Goal: Task Accomplishment & Management: Use online tool/utility

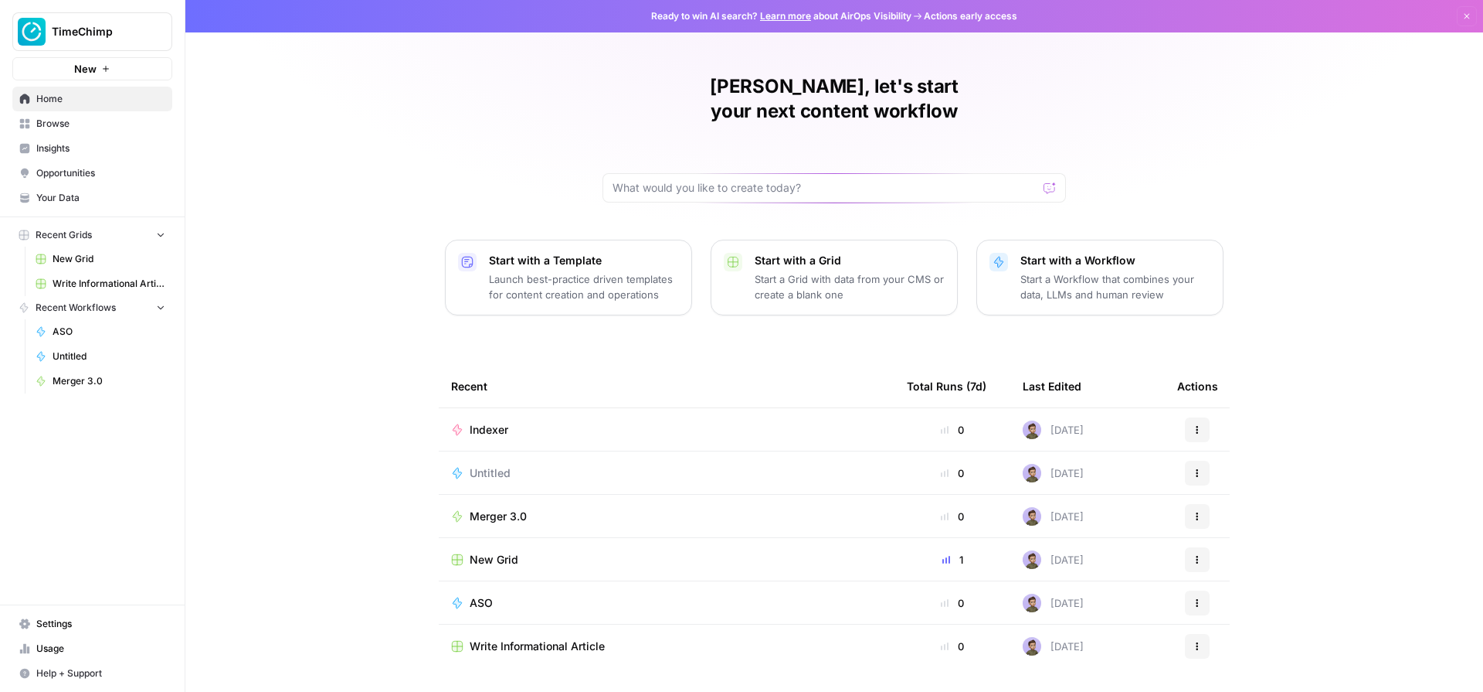
click at [345, 131] on div "Stijn, let's start your next content workflow Start with a Template Launch best…" at bounding box center [834, 368] width 1298 height 736
click at [386, 104] on div "Stijn, let's start your next content workflow Start with a Template Launch best…" at bounding box center [834, 368] width 1298 height 736
click at [119, 206] on link "Your Data" at bounding box center [92, 197] width 160 height 25
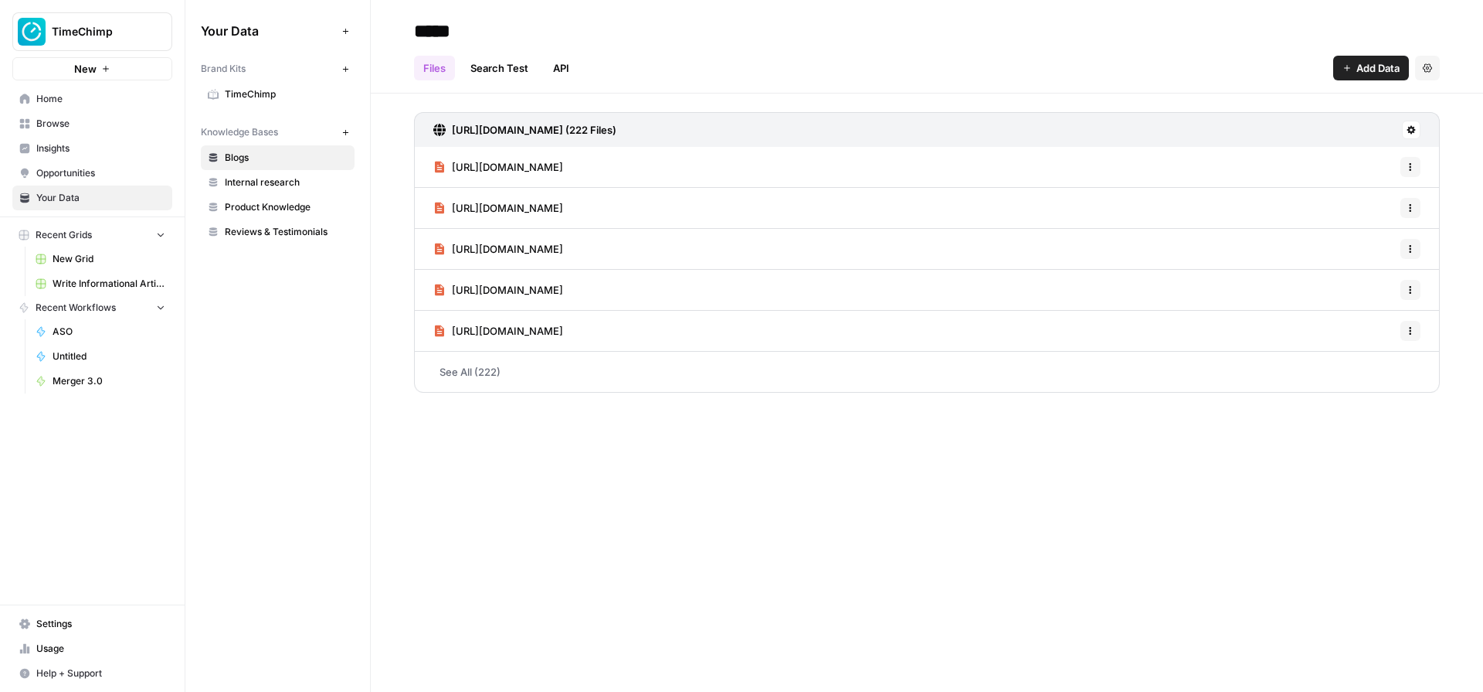
click at [311, 189] on link "Internal research" at bounding box center [278, 182] width 154 height 25
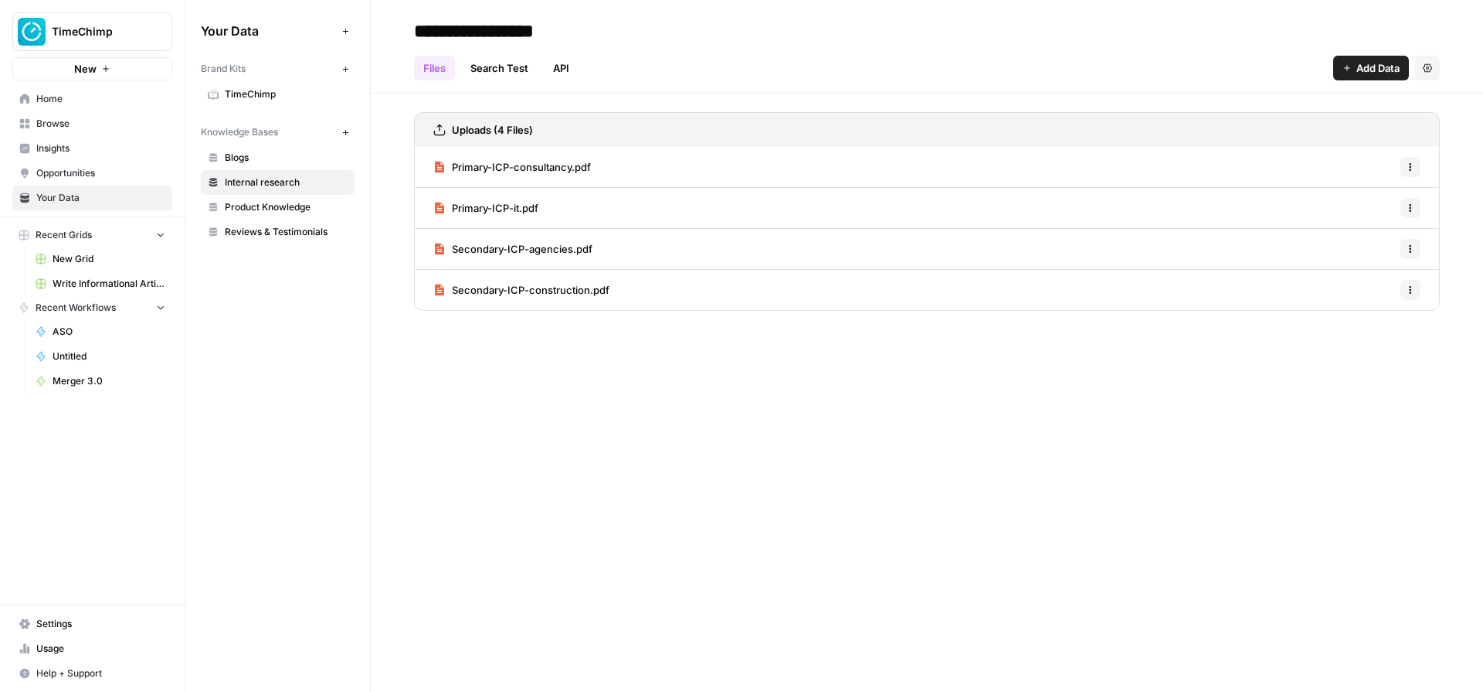
click at [327, 197] on link "Product Knowledge" at bounding box center [278, 207] width 154 height 25
click at [288, 231] on span "Reviews & Testimonials" at bounding box center [286, 232] width 123 height 14
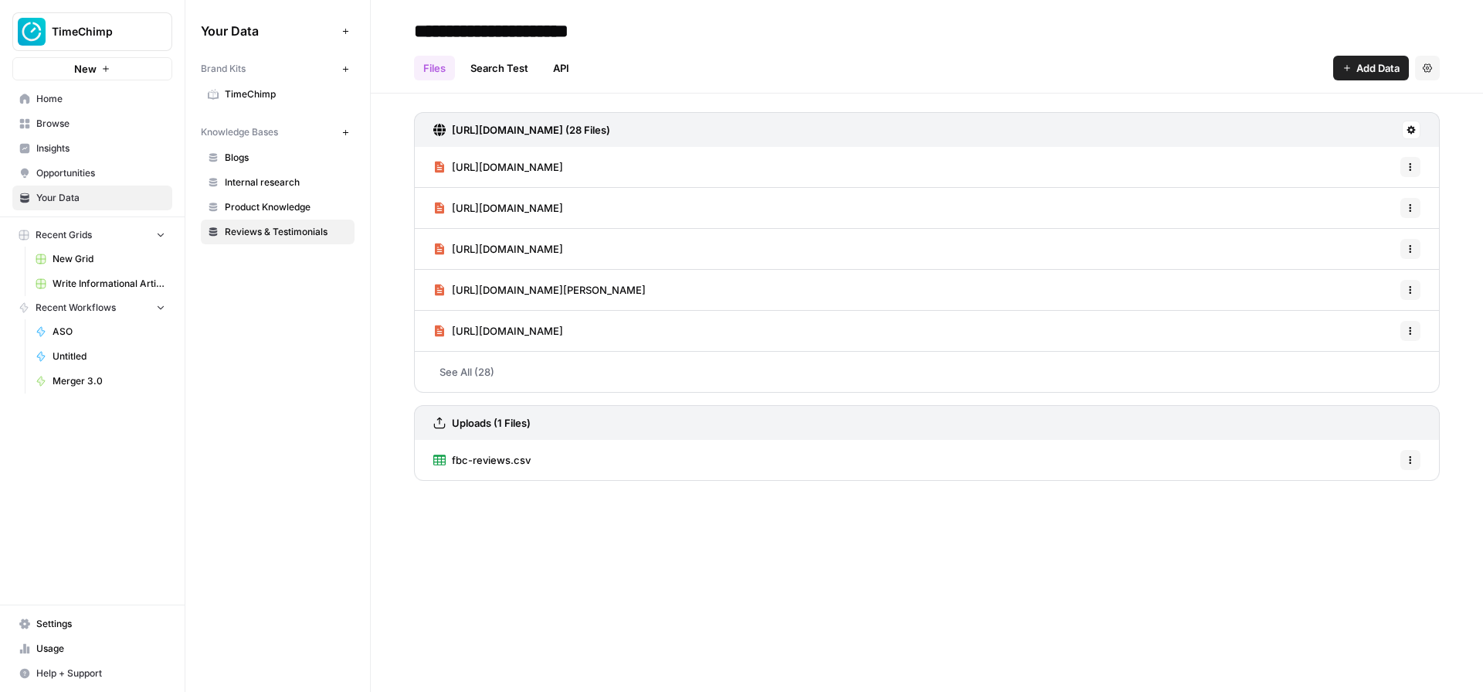
click at [250, 202] on span "Product Knowledge" at bounding box center [286, 207] width 123 height 14
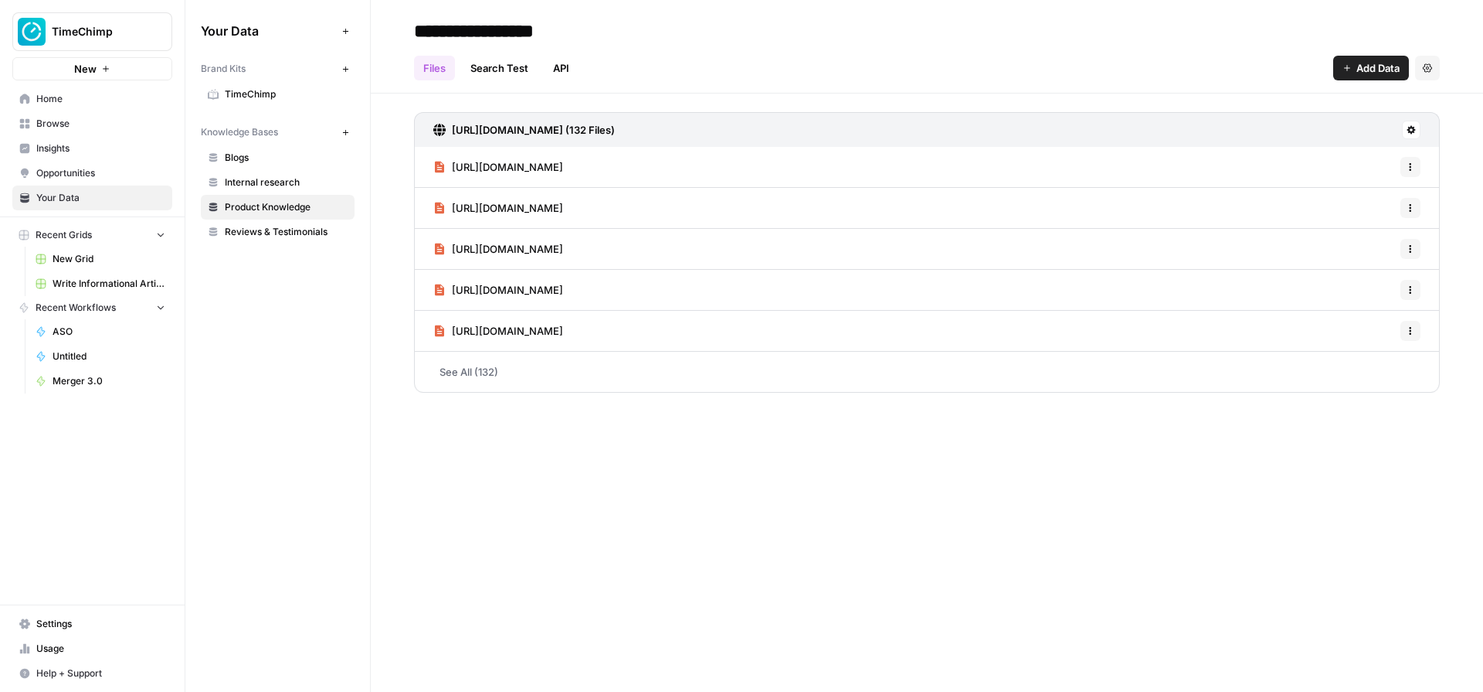
click at [299, 241] on link "Reviews & Testimonials" at bounding box center [278, 231] width 154 height 25
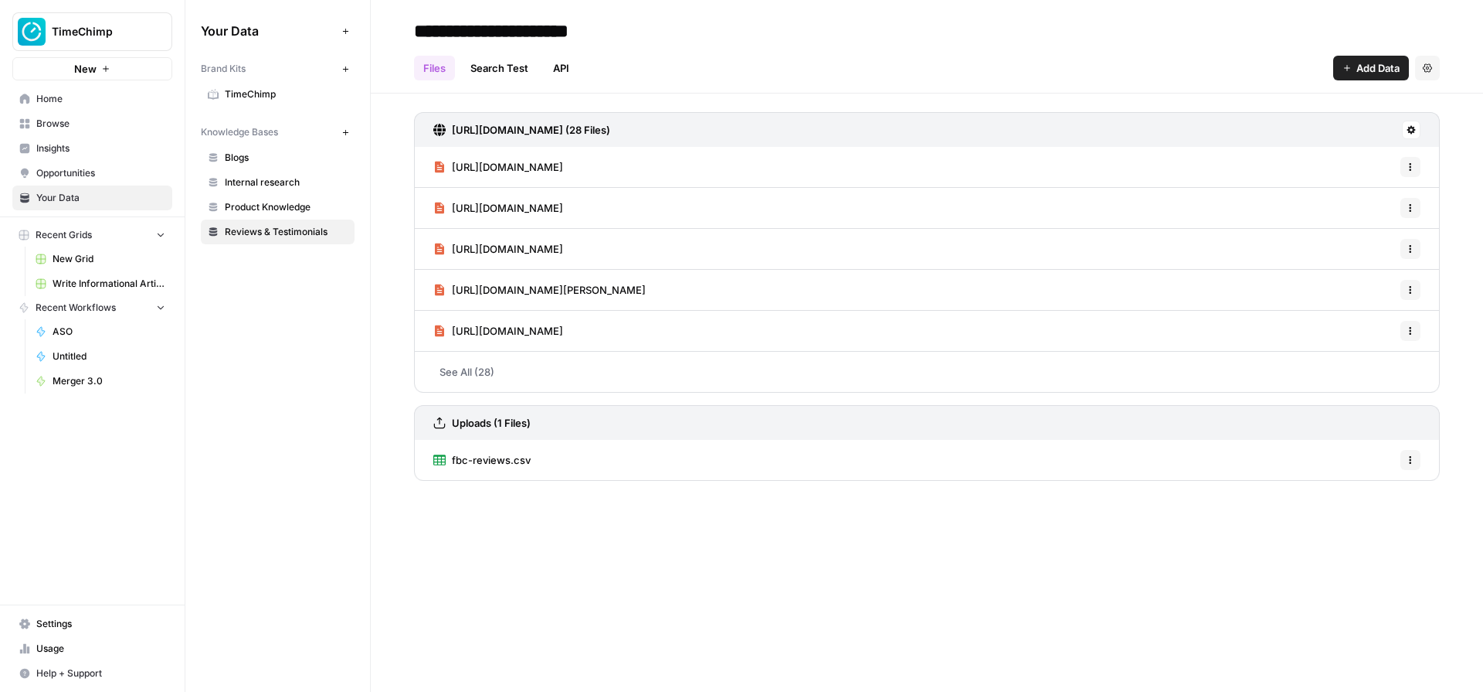
click at [113, 311] on span "Recent Workflows" at bounding box center [76, 308] width 80 height 14
click at [107, 128] on span "Browse" at bounding box center [100, 124] width 129 height 14
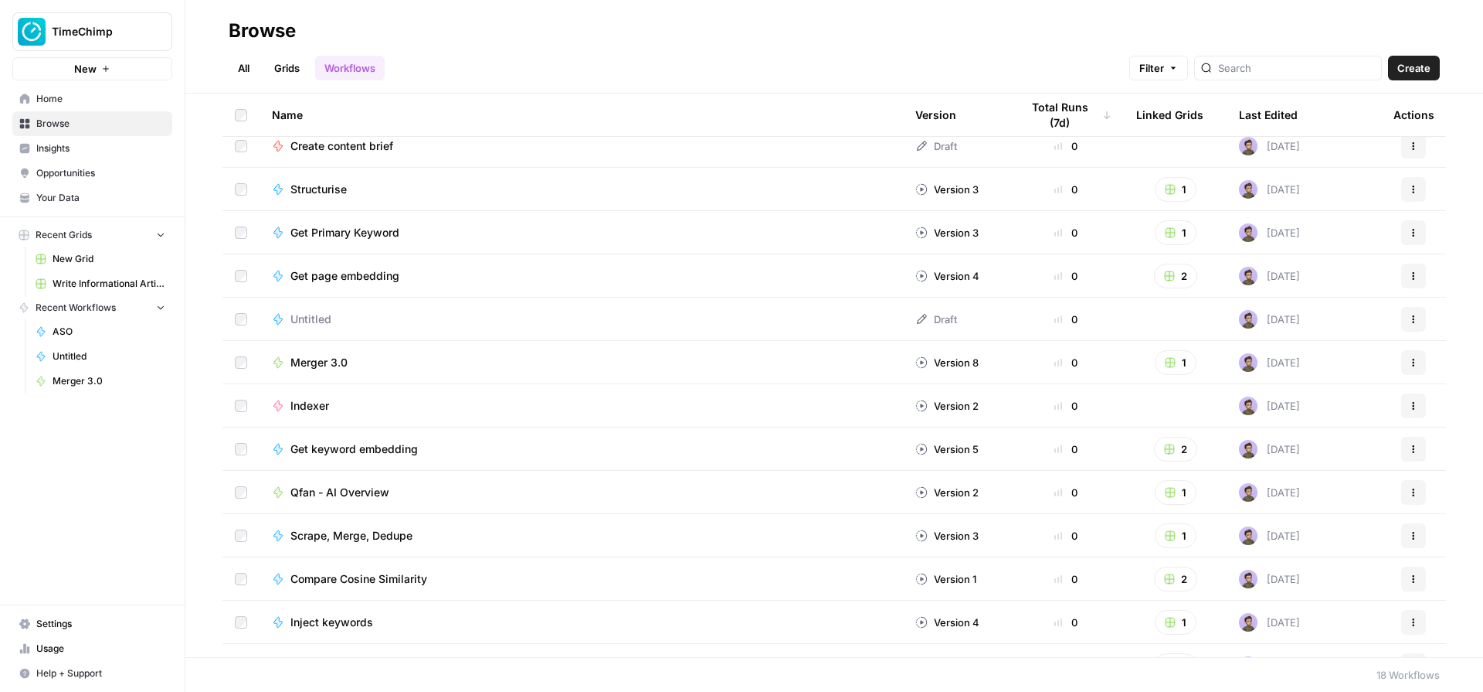
scroll to position [196, 0]
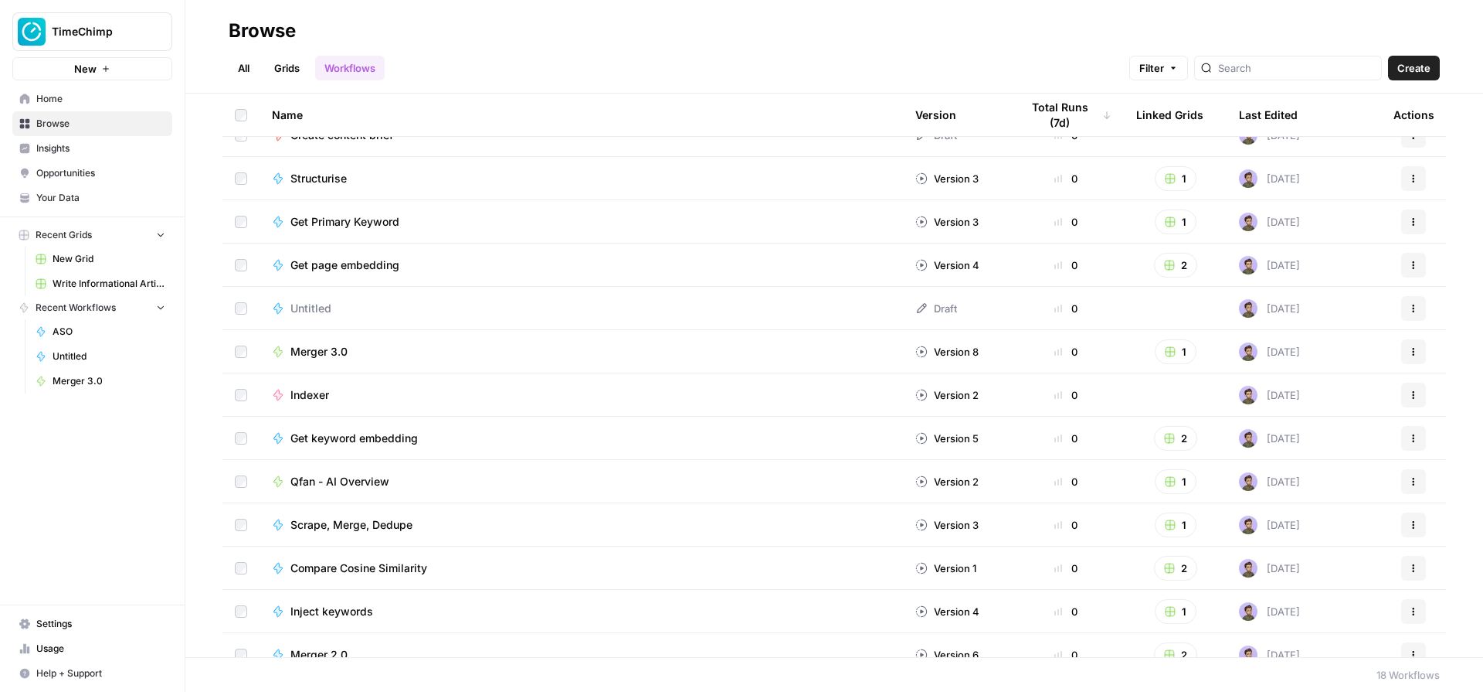
click at [312, 390] on span "Indexer" at bounding box center [310, 394] width 39 height 15
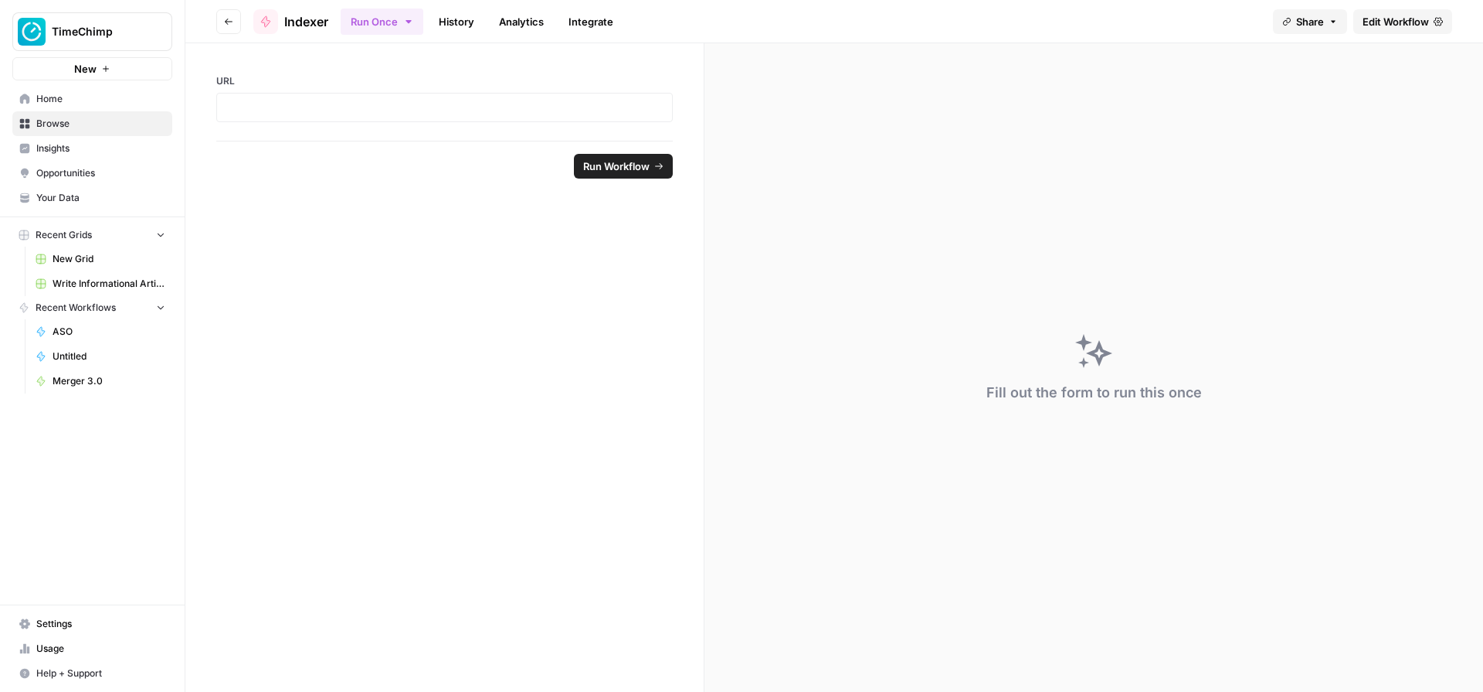
click at [352, 116] on div at bounding box center [444, 107] width 457 height 29
click at [317, 251] on form "URL Run Workflow" at bounding box center [444, 367] width 519 height 648
click at [218, 37] on header "Go back Indexer Run Once History Analytics Integrate Share Edit Workflow" at bounding box center [834, 21] width 1298 height 43
click at [220, 36] on header "Go back Indexer Run Once History Analytics Integrate Share Edit Workflow" at bounding box center [834, 21] width 1298 height 43
click at [223, 30] on button "Go back" at bounding box center [228, 21] width 25 height 25
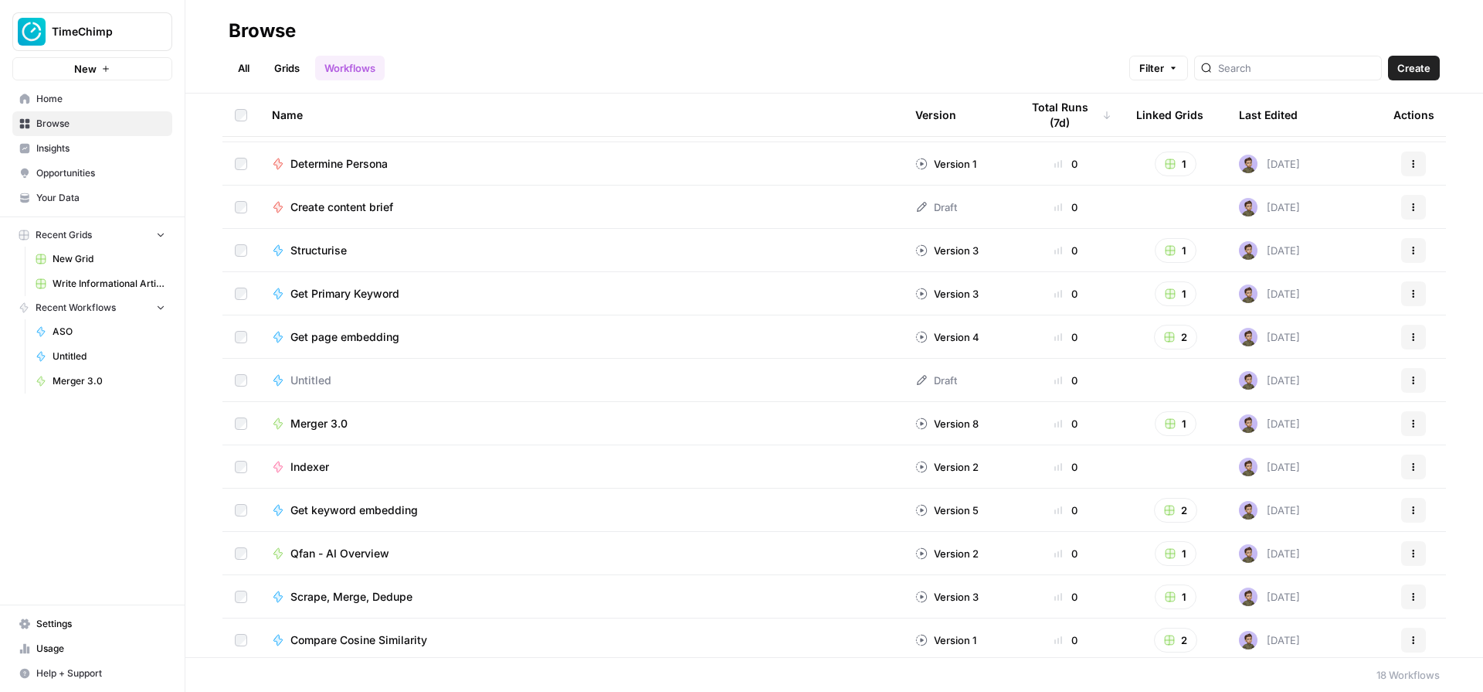
scroll to position [259, 0]
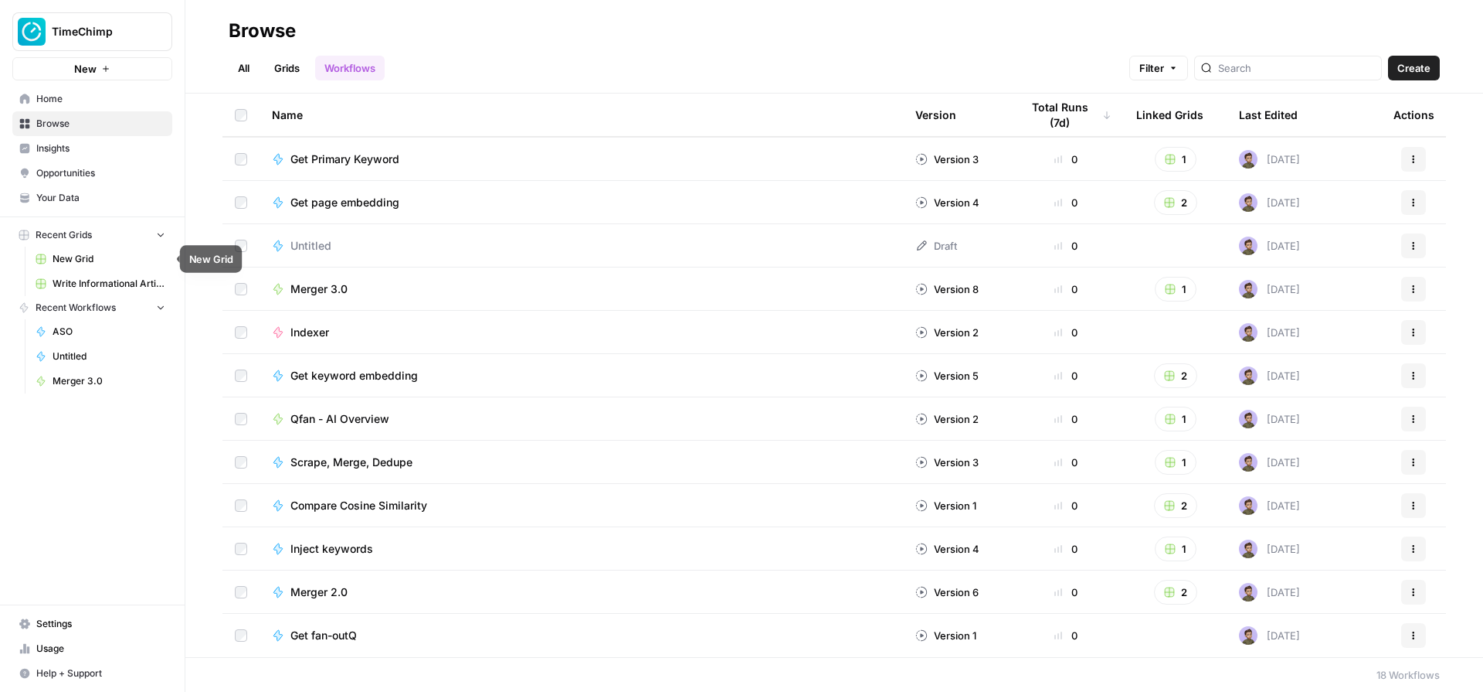
click at [89, 233] on span "Recent Grids" at bounding box center [64, 235] width 56 height 14
click at [277, 70] on link "Grids" at bounding box center [287, 68] width 44 height 25
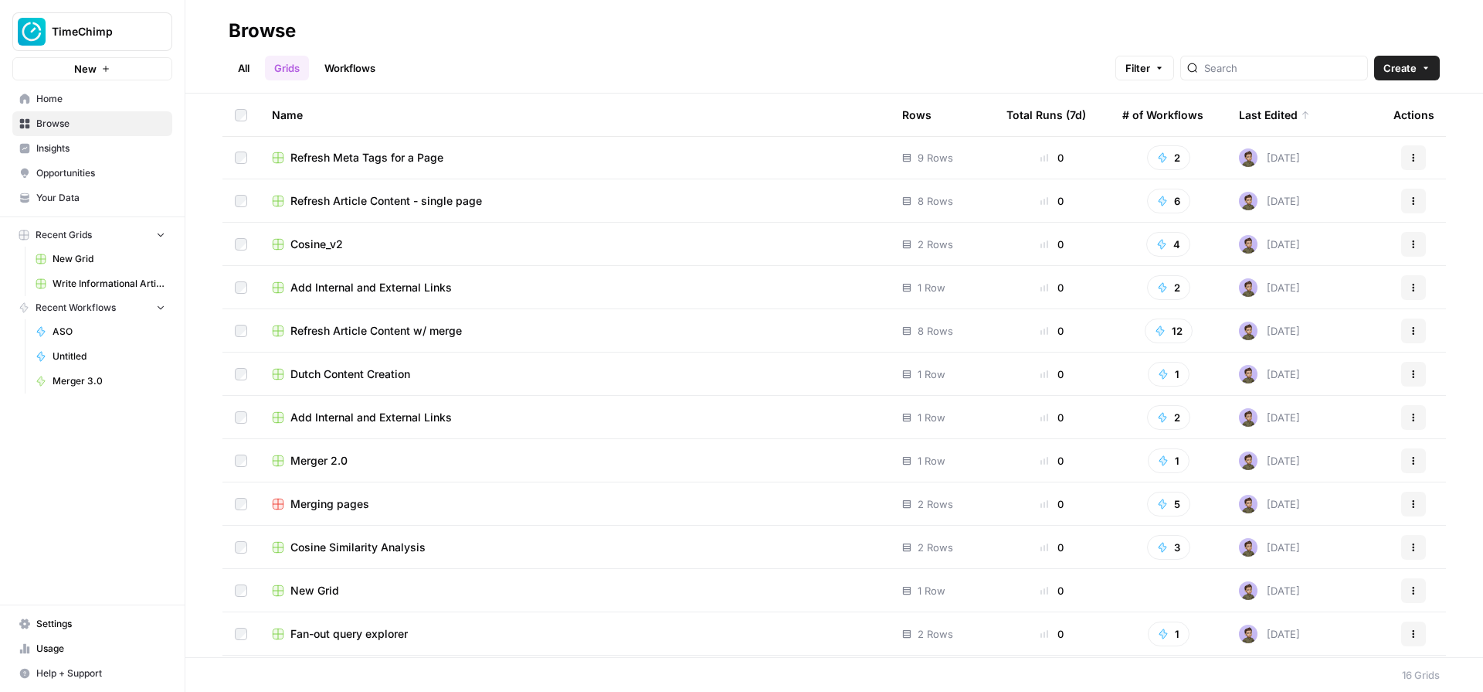
scroll to position [172, 0]
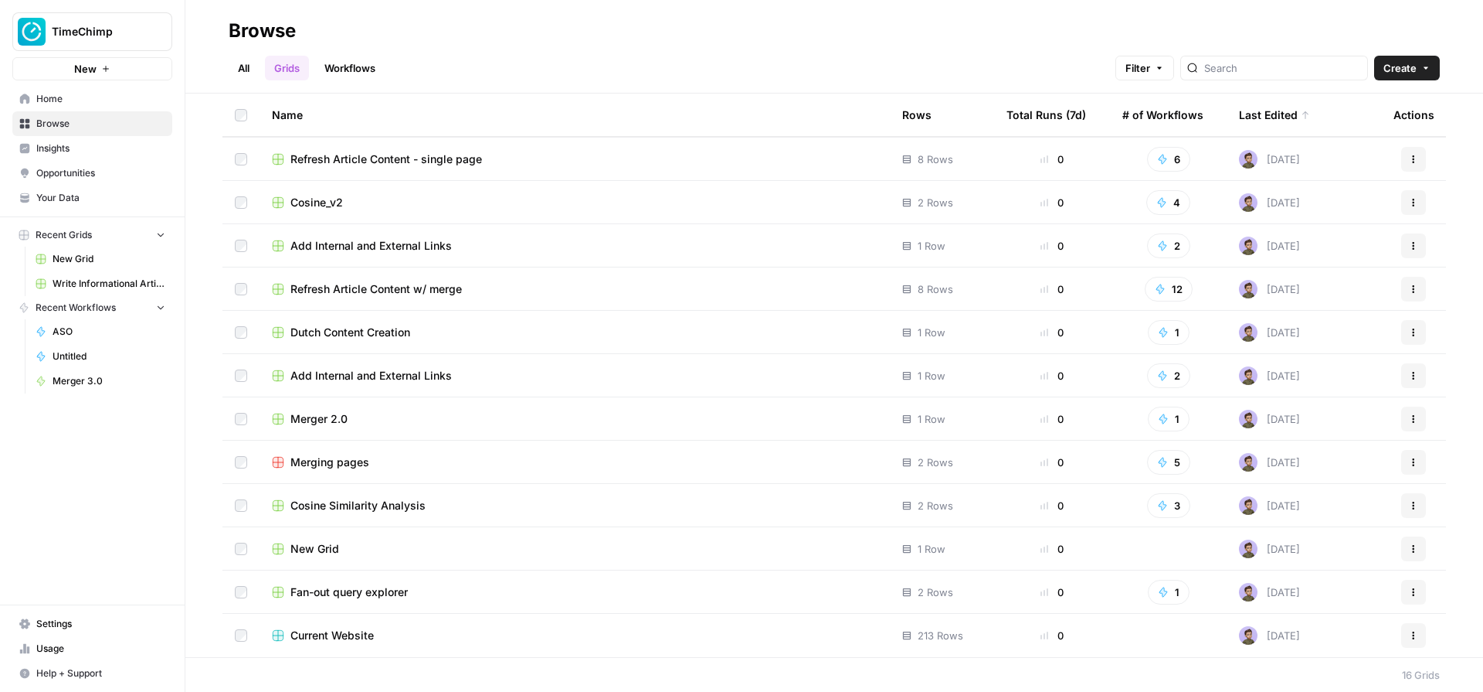
click at [315, 507] on span "Cosine Similarity Analysis" at bounding box center [358, 505] width 135 height 15
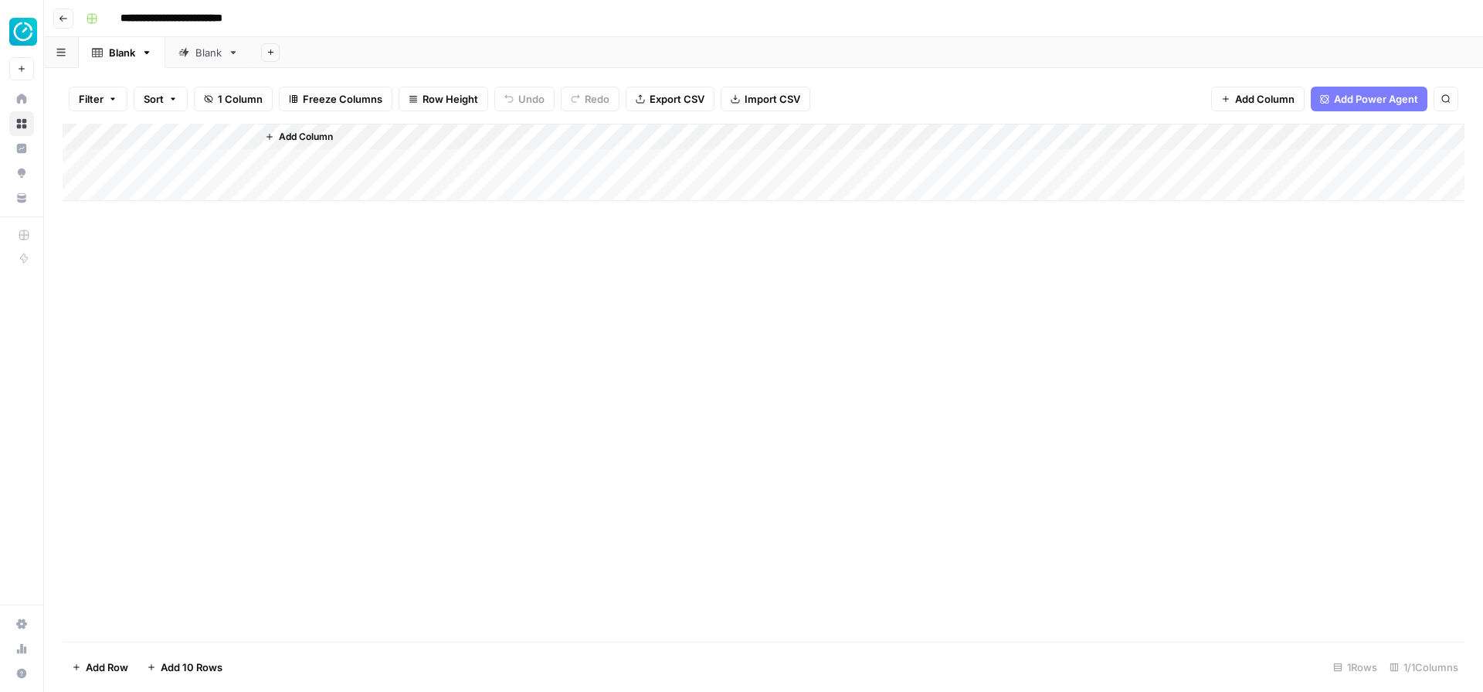
click at [201, 57] on div "Blank" at bounding box center [208, 52] width 26 height 15
click at [67, 19] on icon "button" at bounding box center [63, 18] width 9 height 9
click at [67, 25] on button "Go back" at bounding box center [63, 18] width 20 height 20
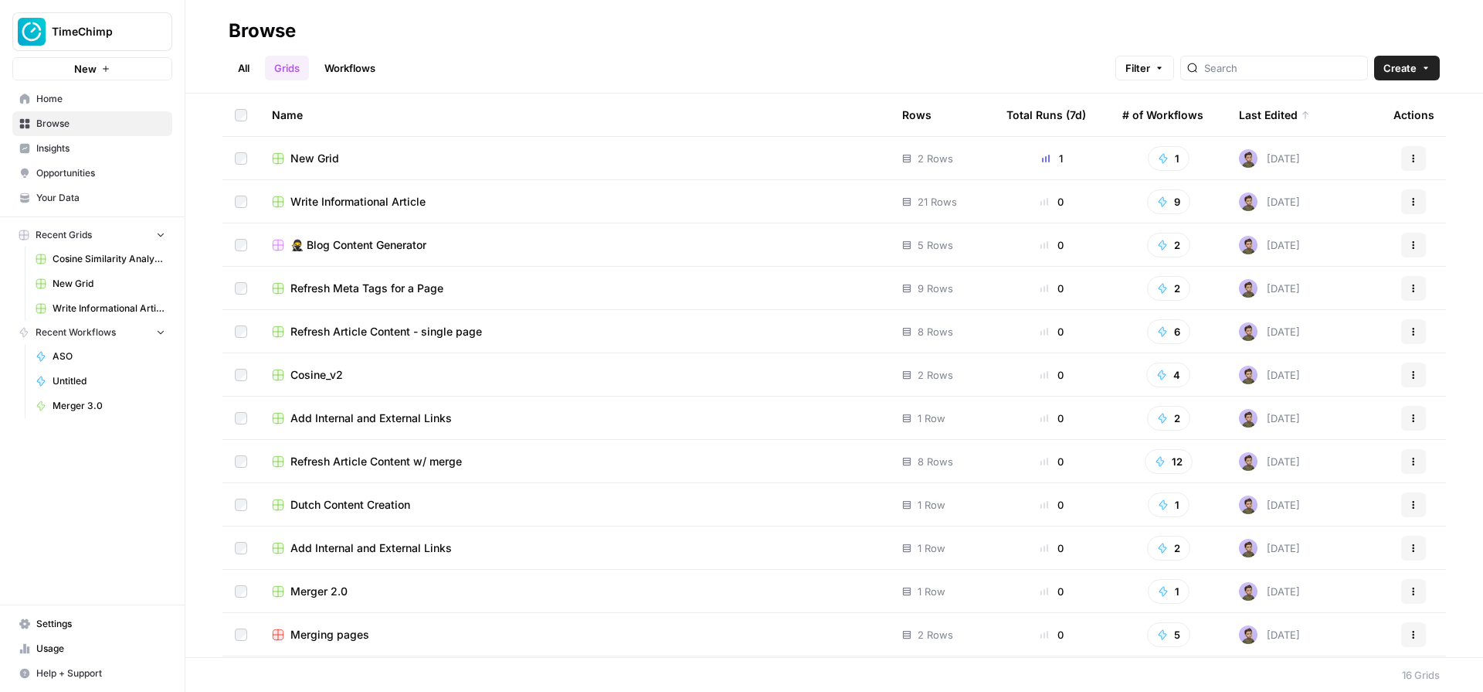
click at [403, 44] on div "All Grids Workflows Filter Create" at bounding box center [835, 61] width 1212 height 37
click at [753, 30] on div "Browse" at bounding box center [835, 31] width 1212 height 25
click at [600, 32] on div "Browse" at bounding box center [835, 31] width 1212 height 25
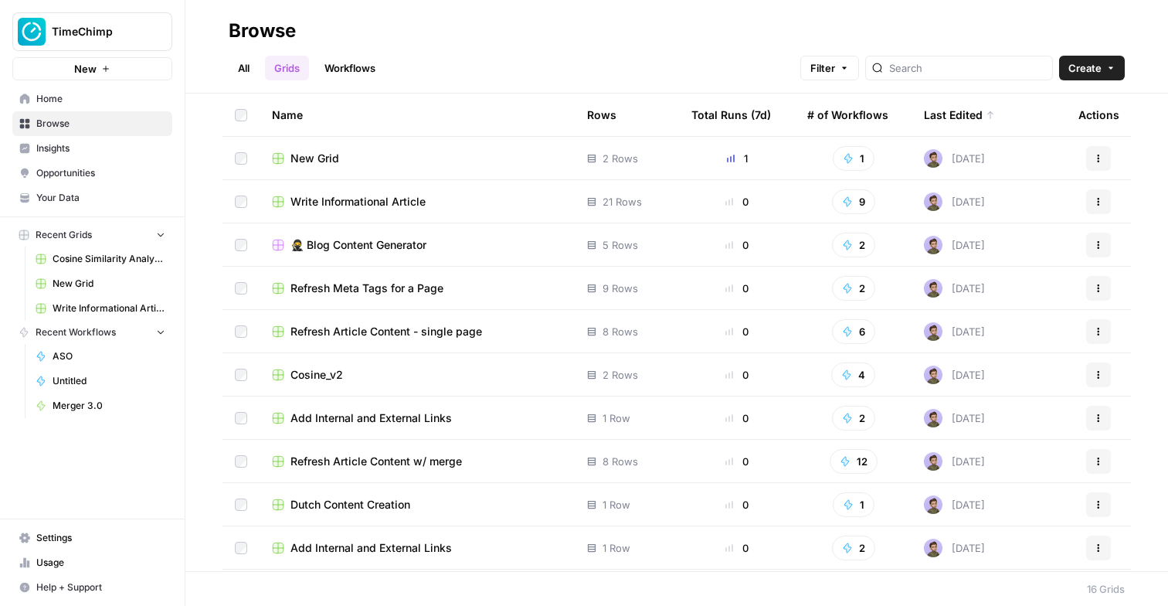
click at [335, 197] on span "Write Informational Article" at bounding box center [358, 201] width 135 height 15
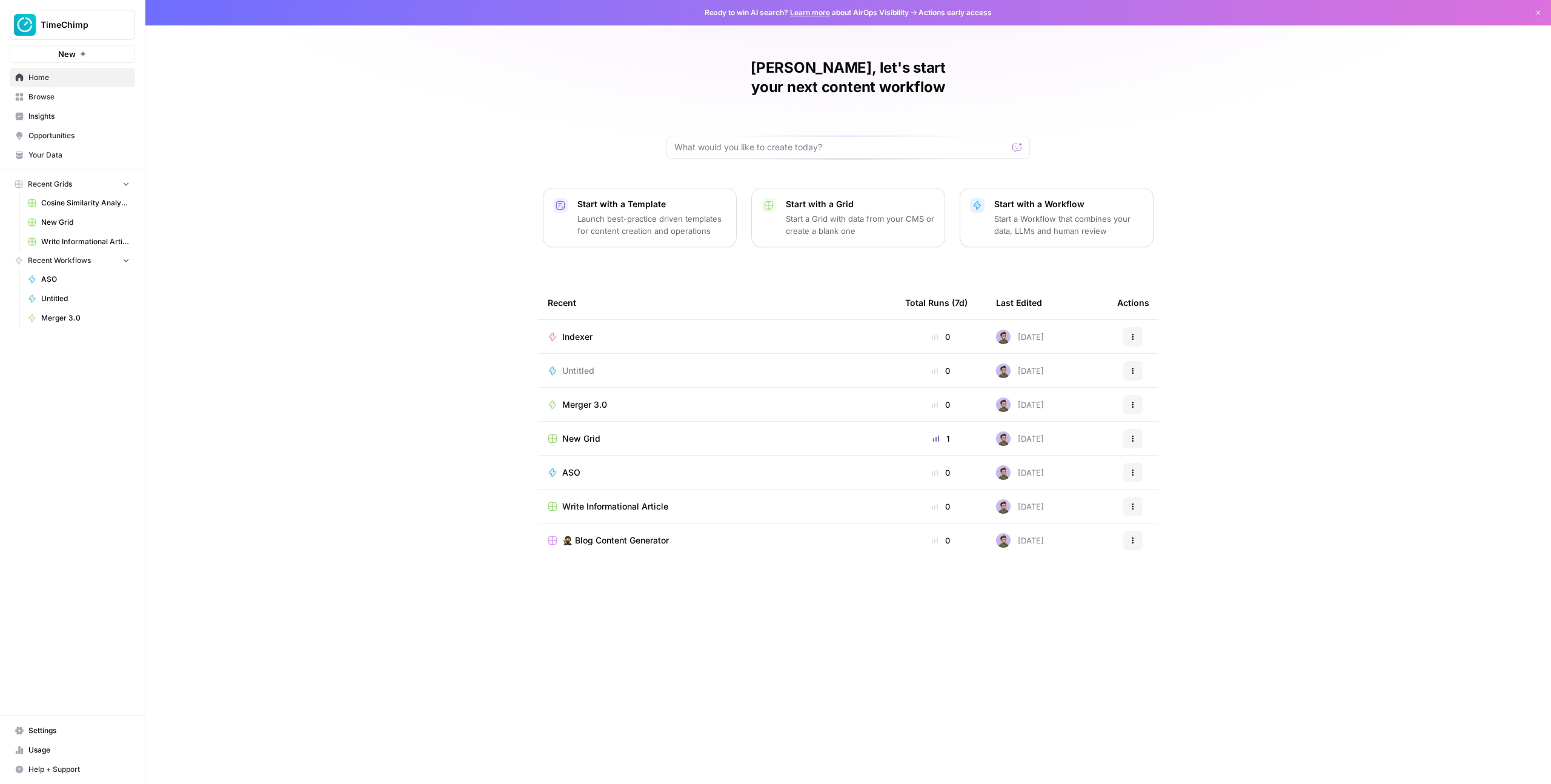
click at [572, 500] on span "Write Informational Article" at bounding box center [615, 506] width 106 height 12
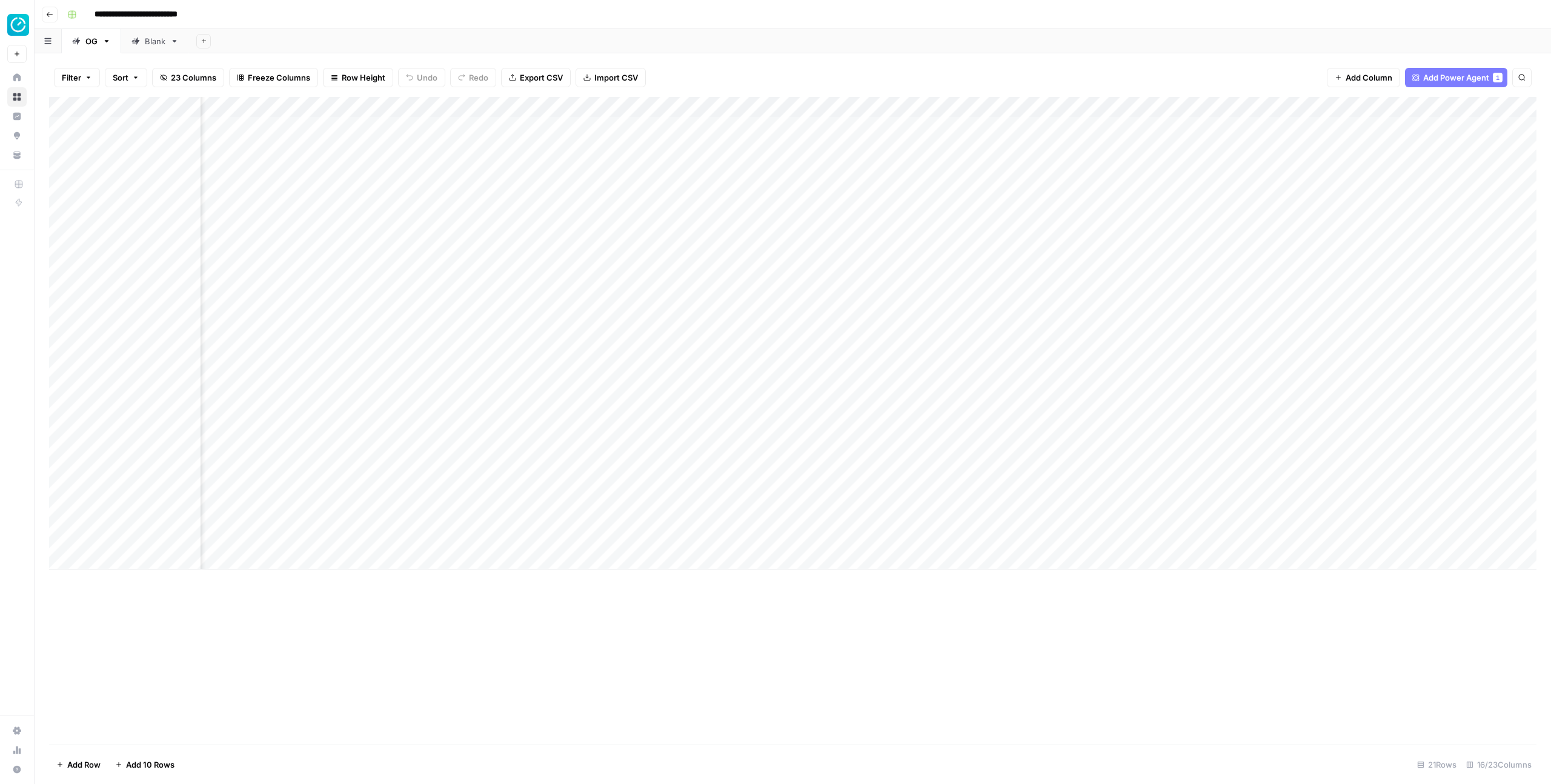
scroll to position [0, 553]
click at [1397, 172] on div "Add Column" at bounding box center [793, 333] width 1487 height 473
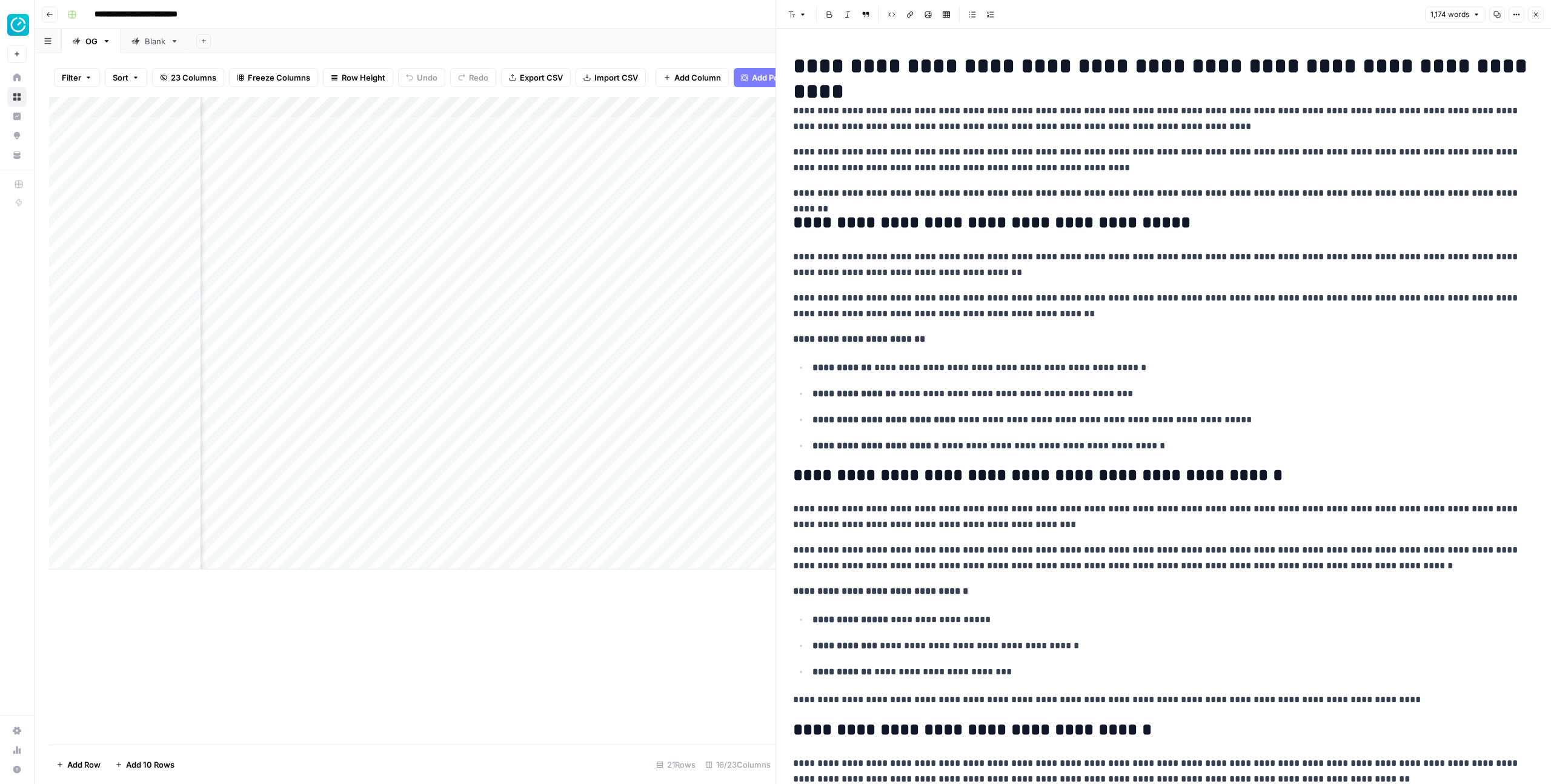
click at [1539, 17] on button "Close" at bounding box center [1536, 14] width 16 height 16
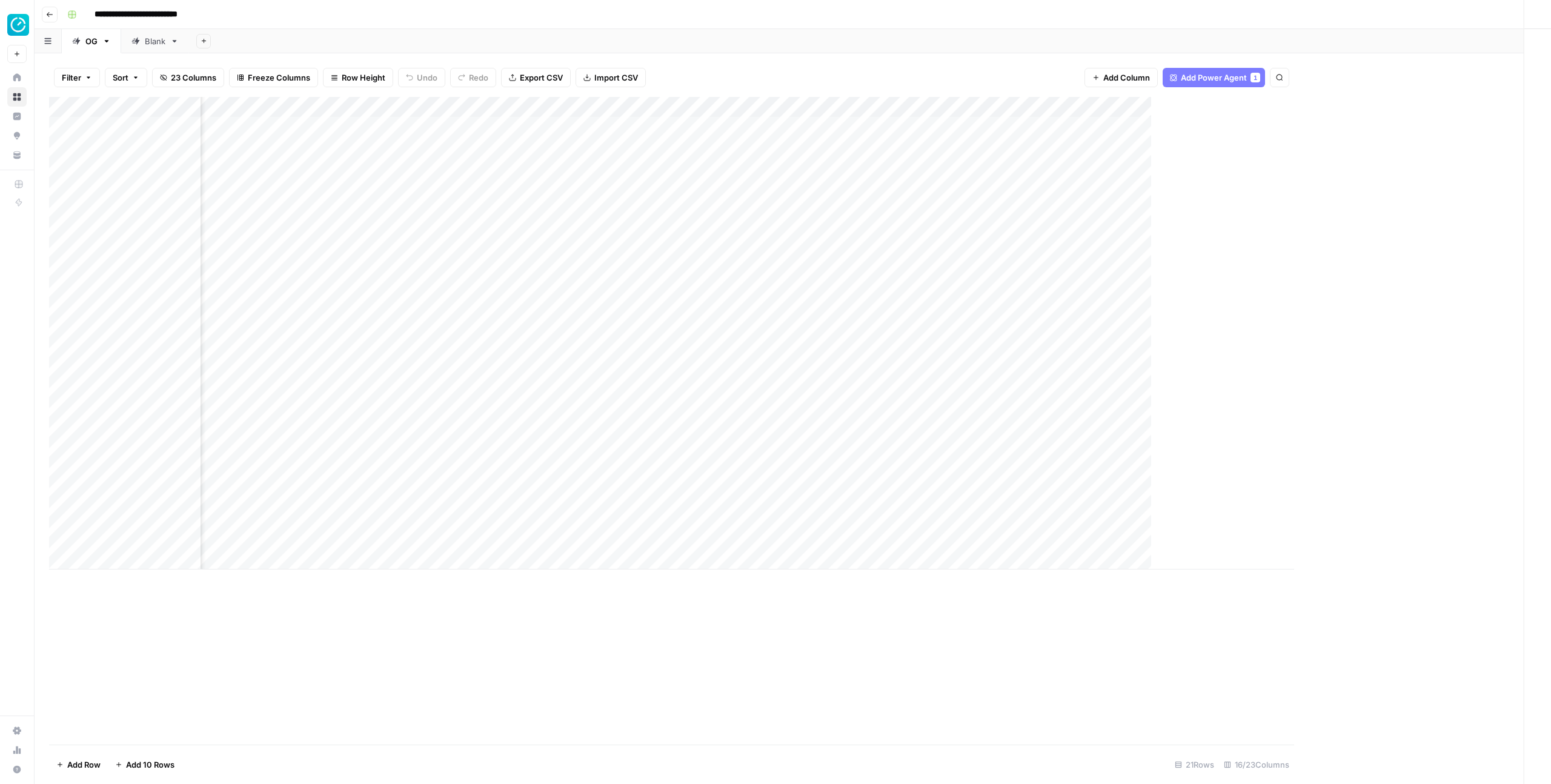
scroll to position [0, 538]
click at [700, 168] on div "Add Column" at bounding box center [793, 333] width 1487 height 473
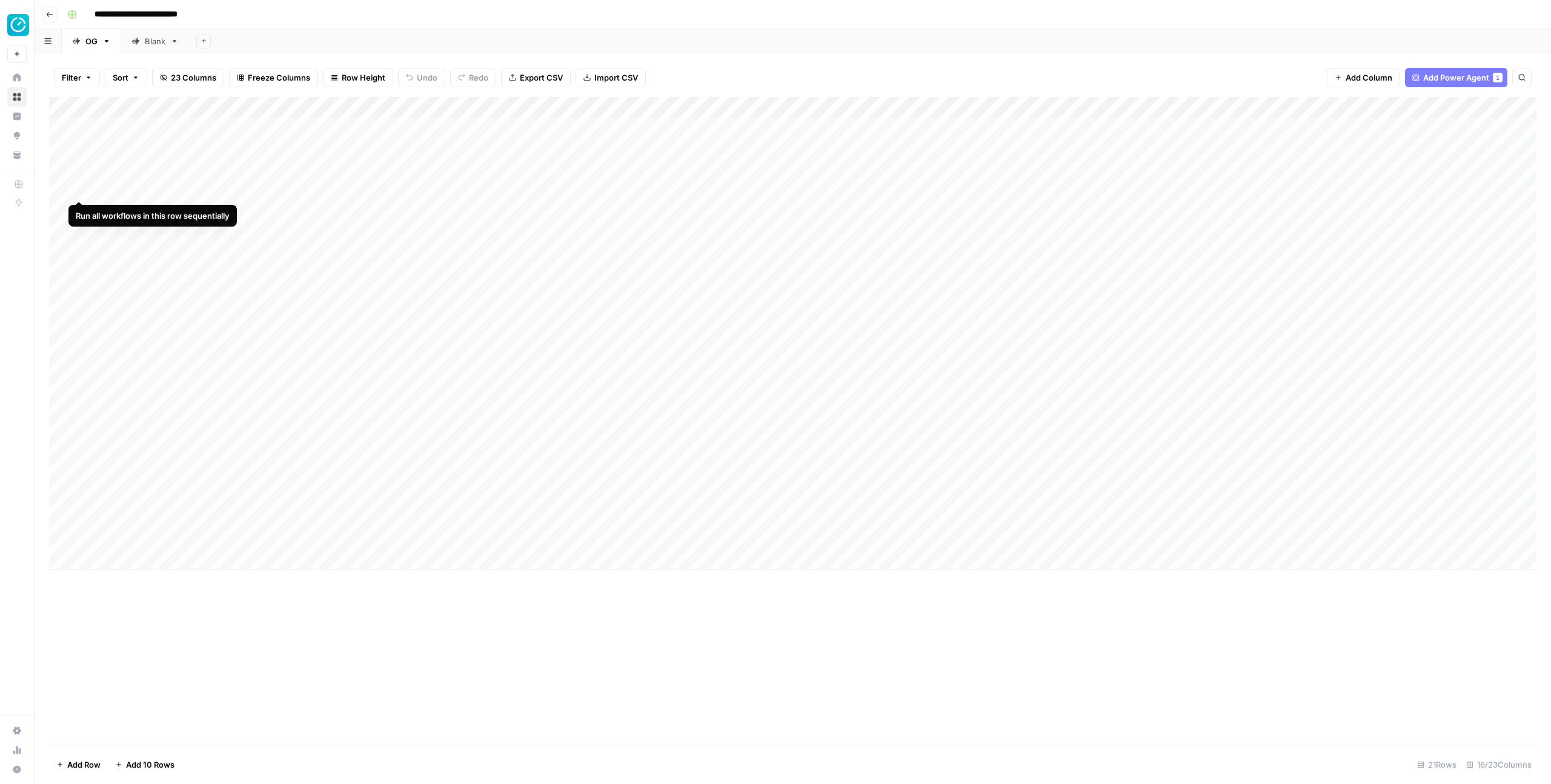
click at [82, 188] on div "Add Column" at bounding box center [793, 333] width 1487 height 473
click at [79, 212] on div "Add Column" at bounding box center [793, 333] width 1487 height 473
click at [80, 270] on div "Add Column" at bounding box center [793, 333] width 1487 height 473
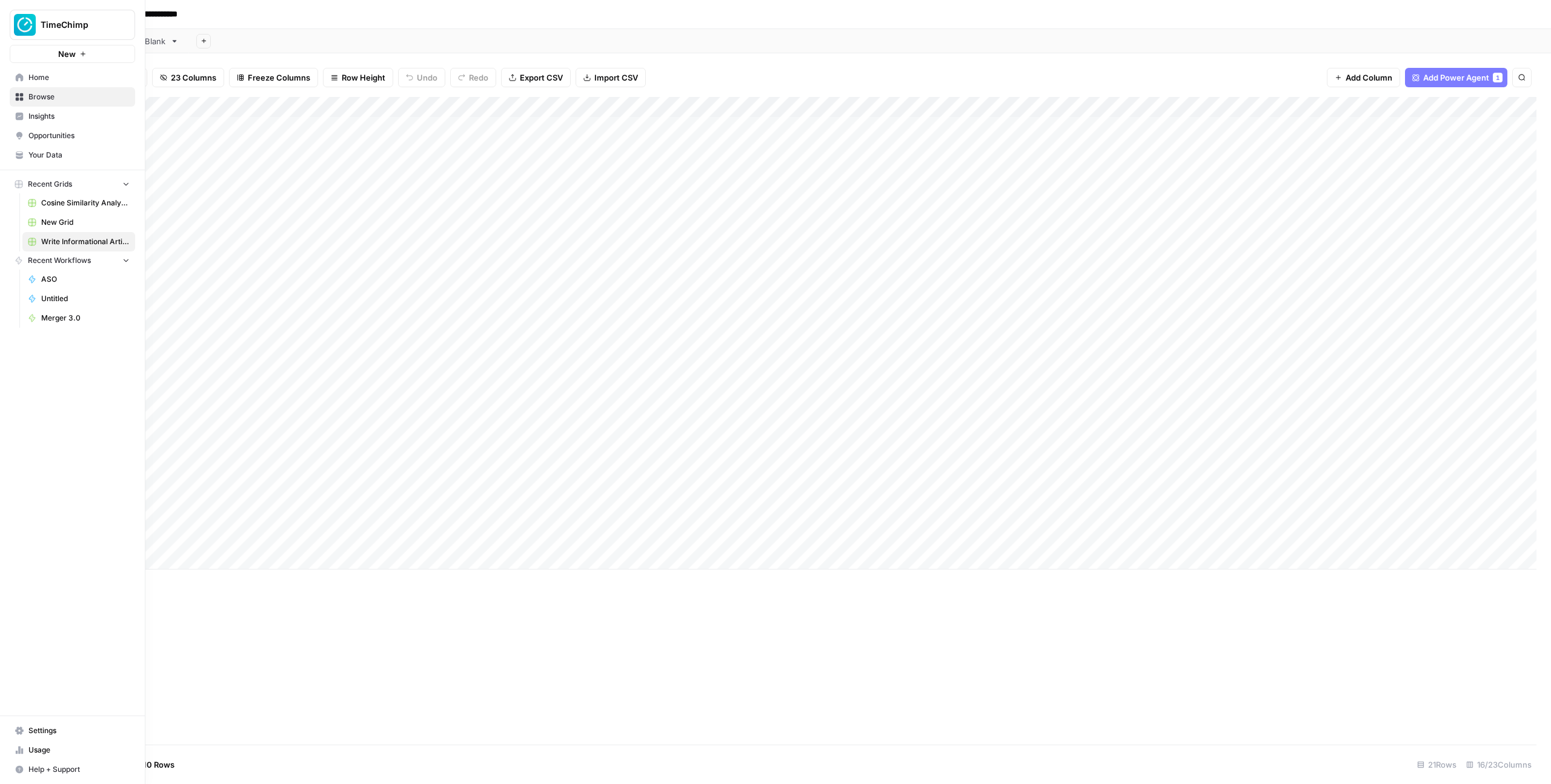
click at [45, 731] on span "Settings" at bounding box center [78, 731] width 101 height 11
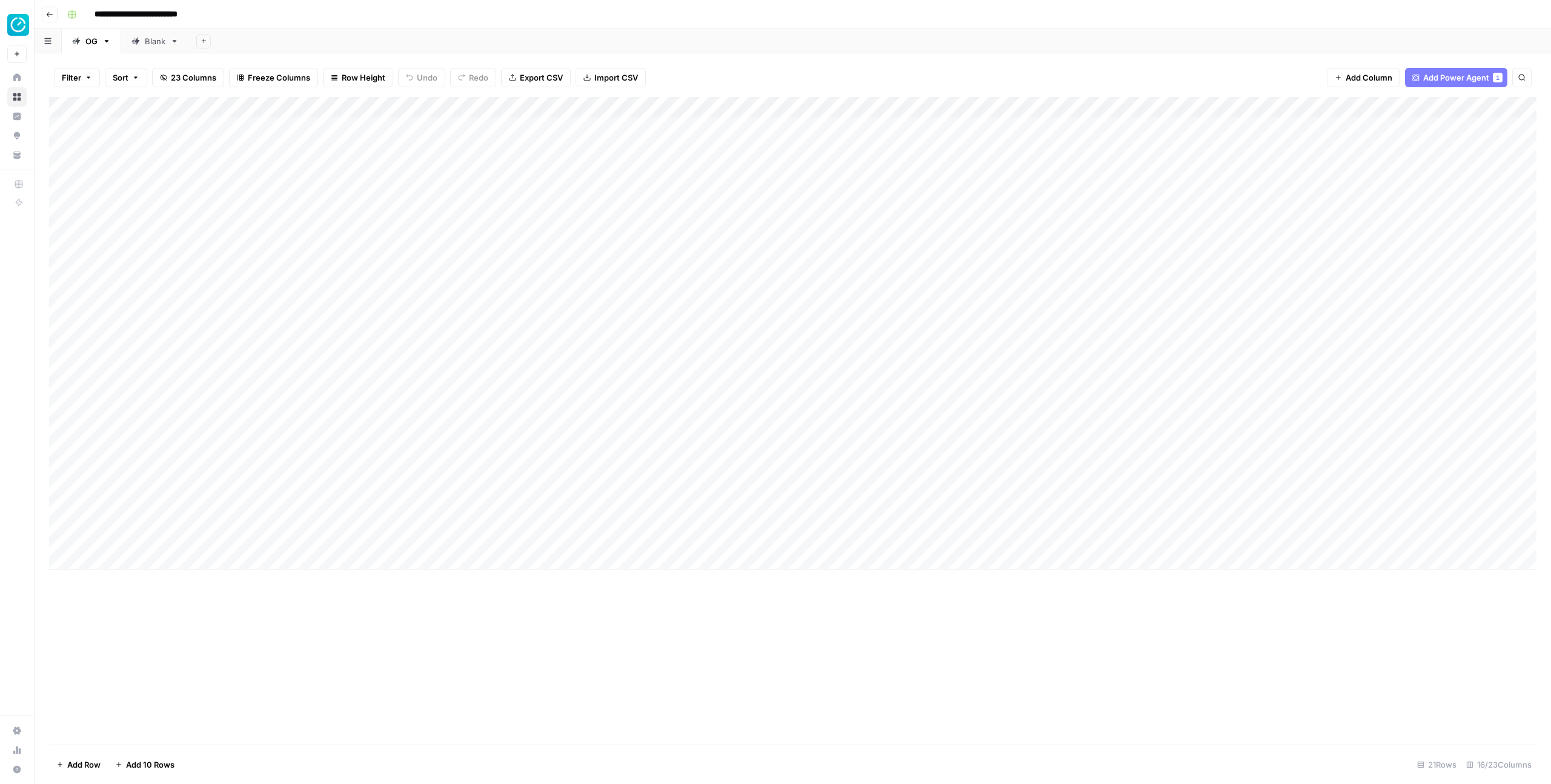
click at [641, 189] on div "Add Column" at bounding box center [793, 333] width 1487 height 473
click at [643, 190] on div "Add Column" at bounding box center [793, 333] width 1487 height 473
click at [643, 190] on div at bounding box center [669, 188] width 184 height 23
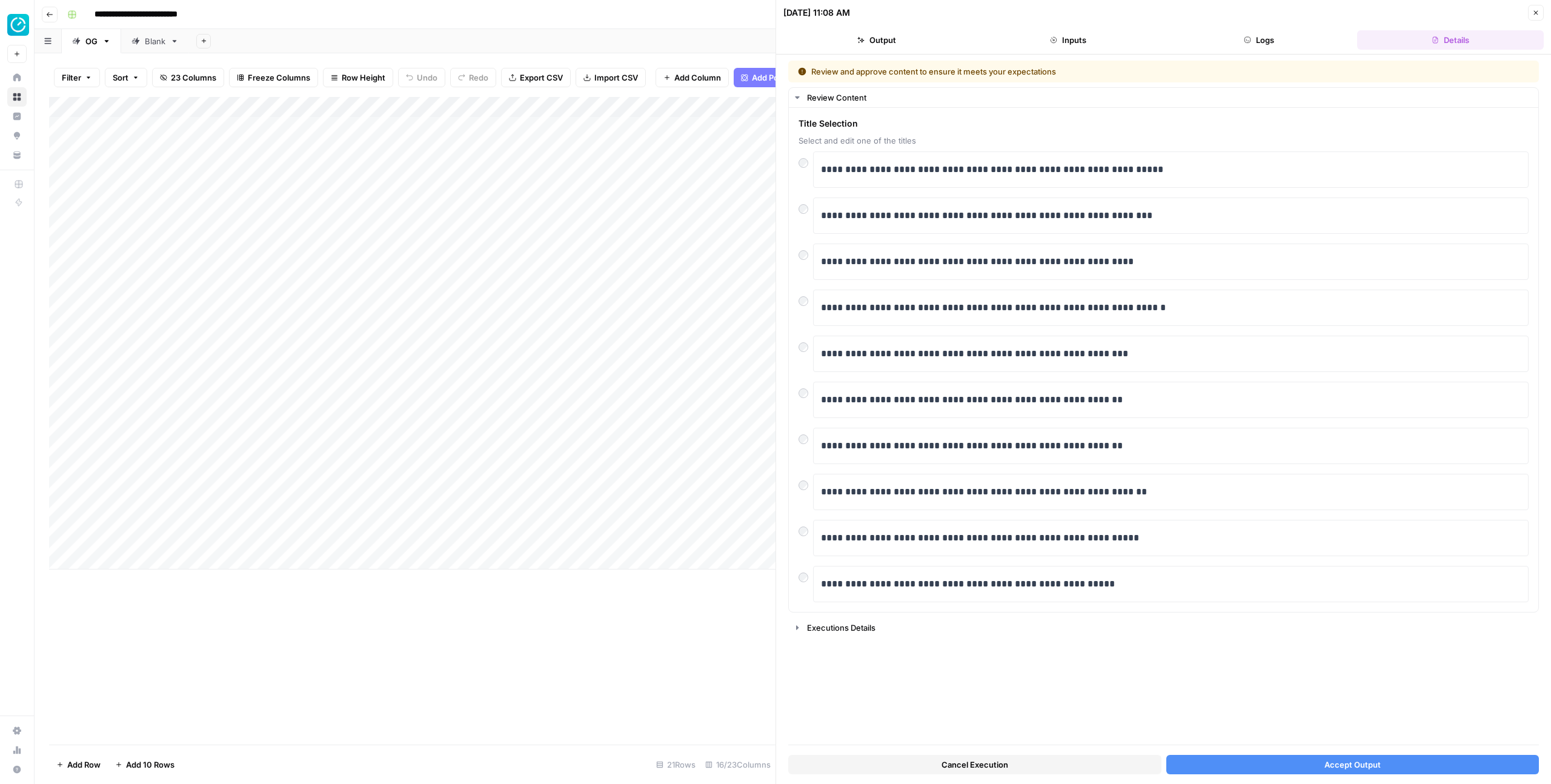
click at [1535, 16] on icon "button" at bounding box center [1535, 13] width 7 height 7
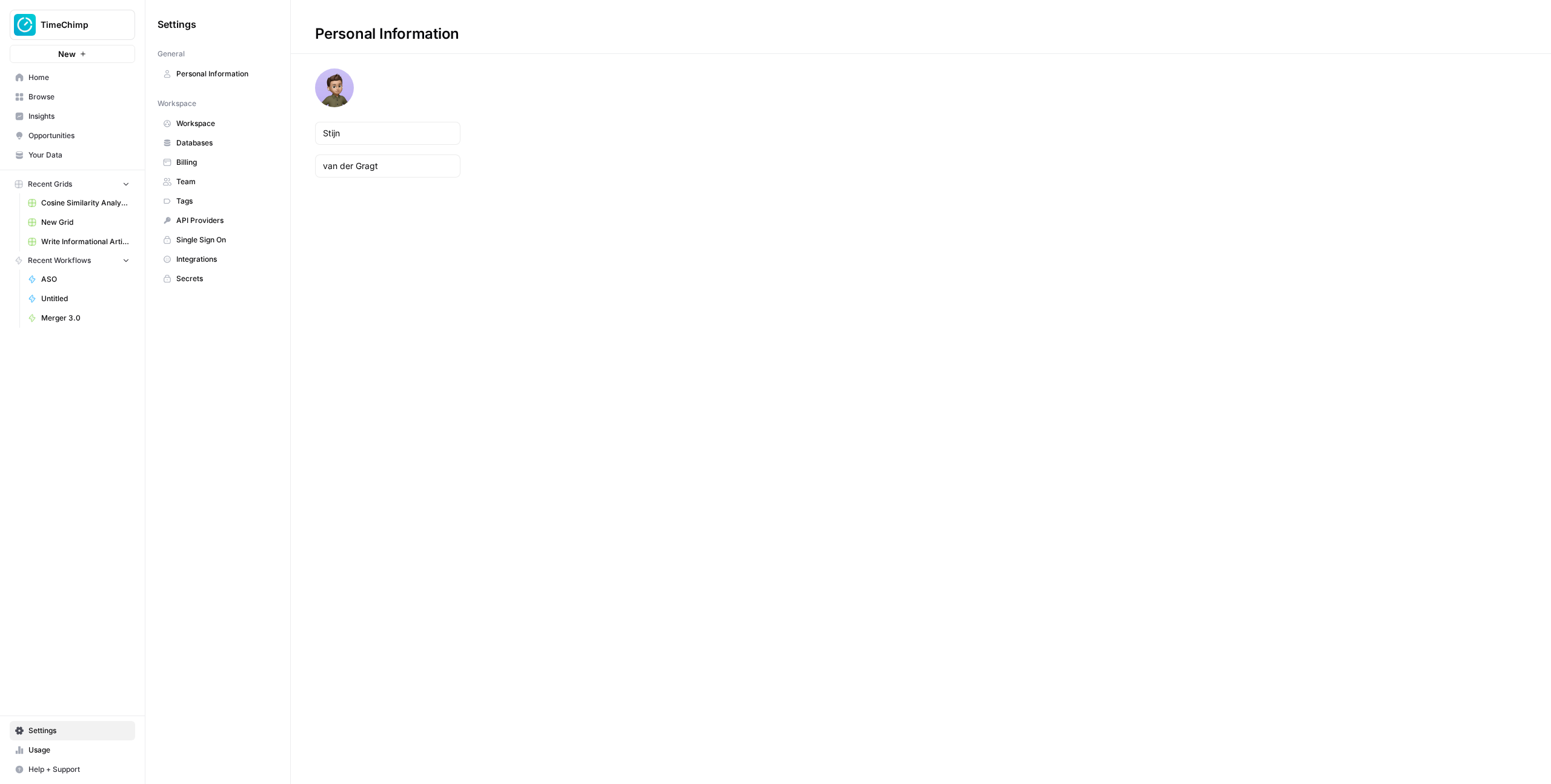
click at [228, 177] on span "Team" at bounding box center [224, 182] width 96 height 11
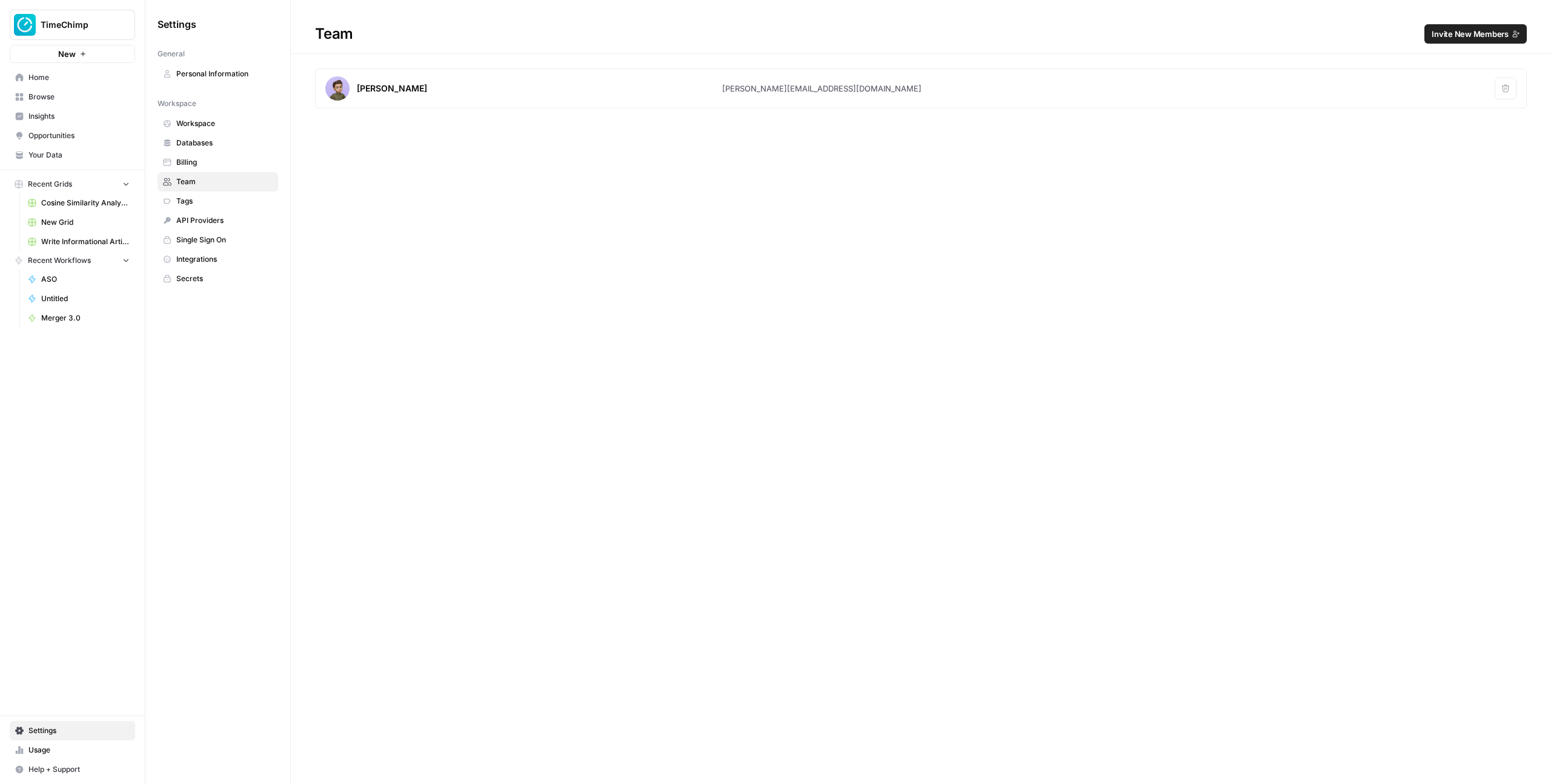
click at [1486, 33] on span "Invite New Members" at bounding box center [1470, 34] width 77 height 12
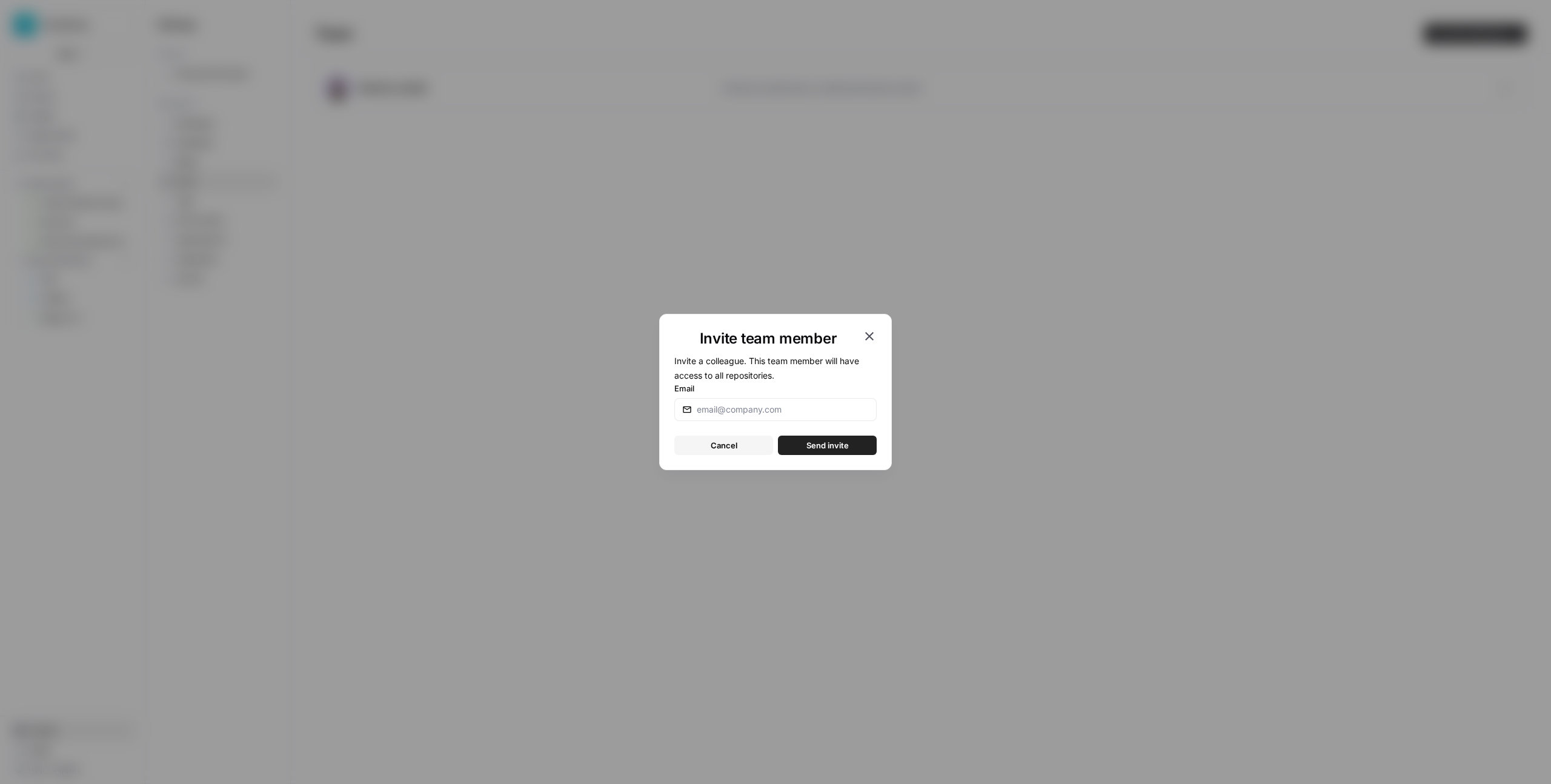
click at [875, 333] on icon "button" at bounding box center [869, 336] width 15 height 15
